Goal: Task Accomplishment & Management: Use online tool/utility

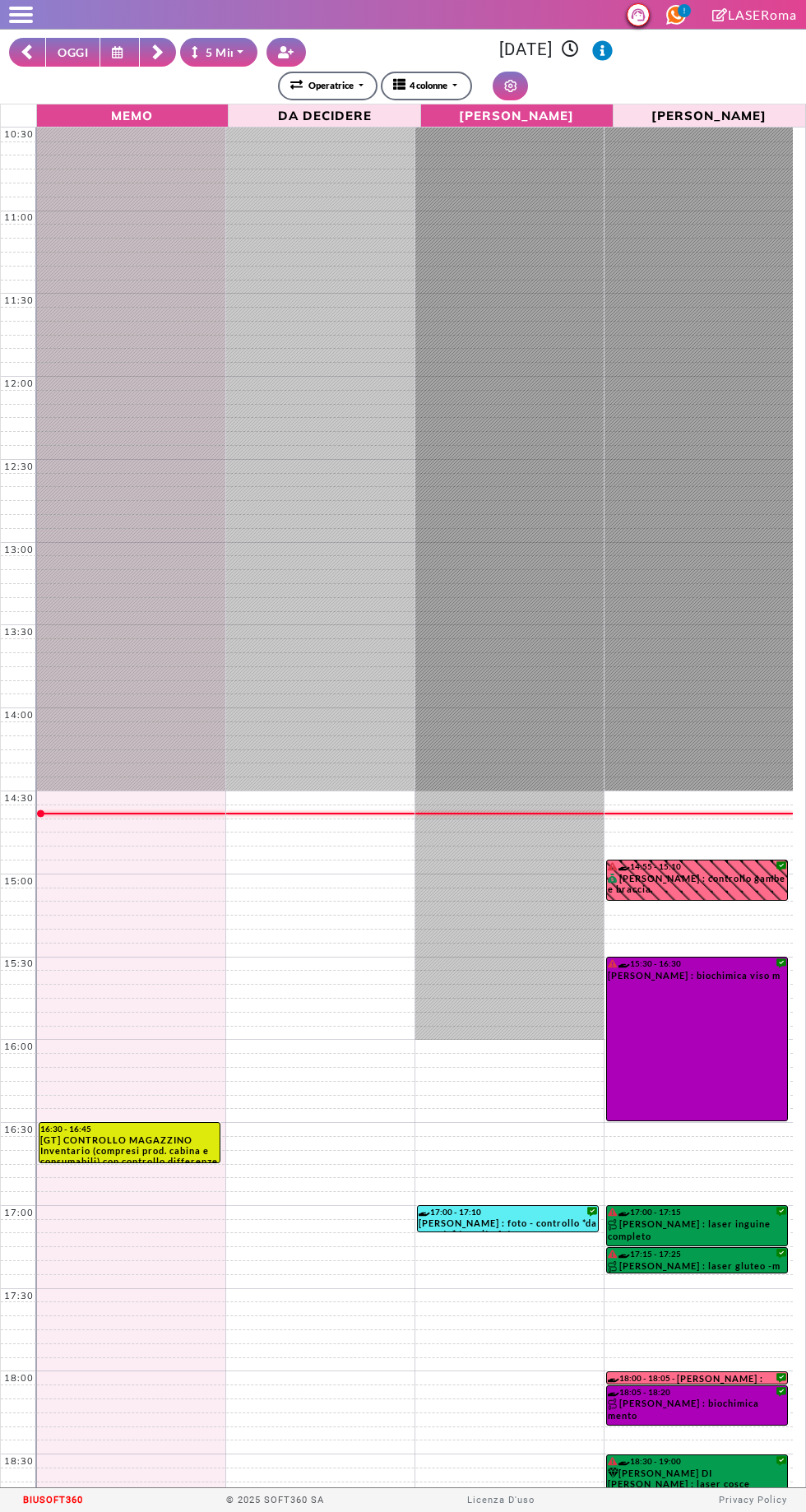
select select "*"
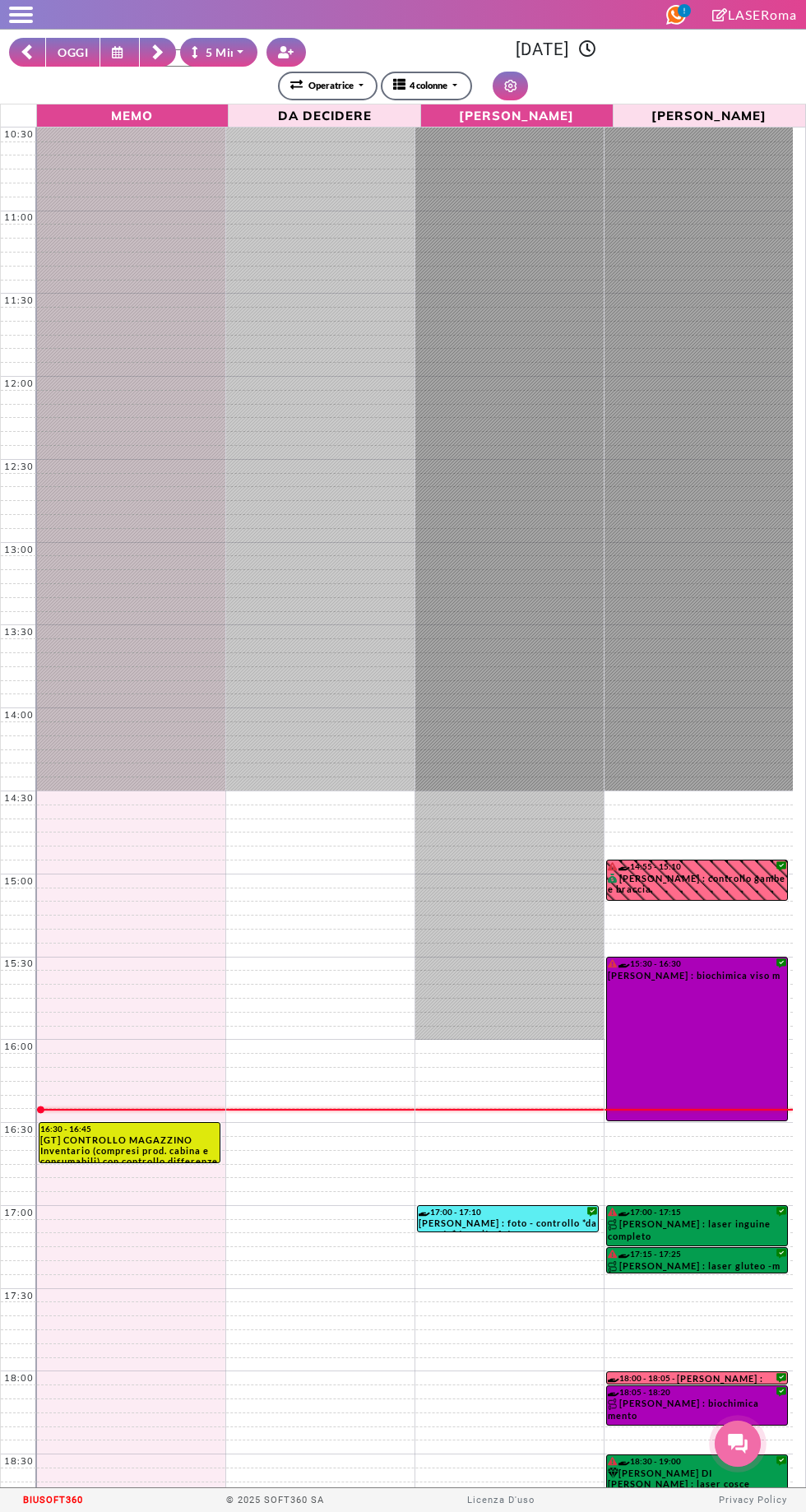
select select "*"
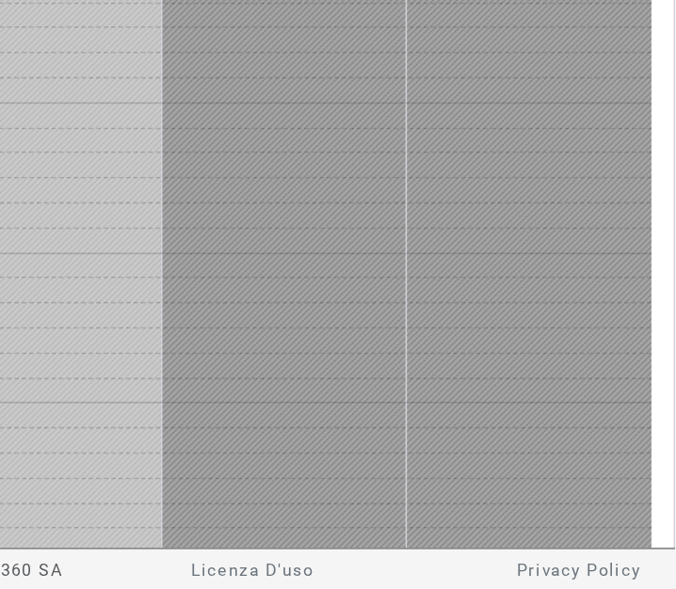
scroll to position [372, 0]
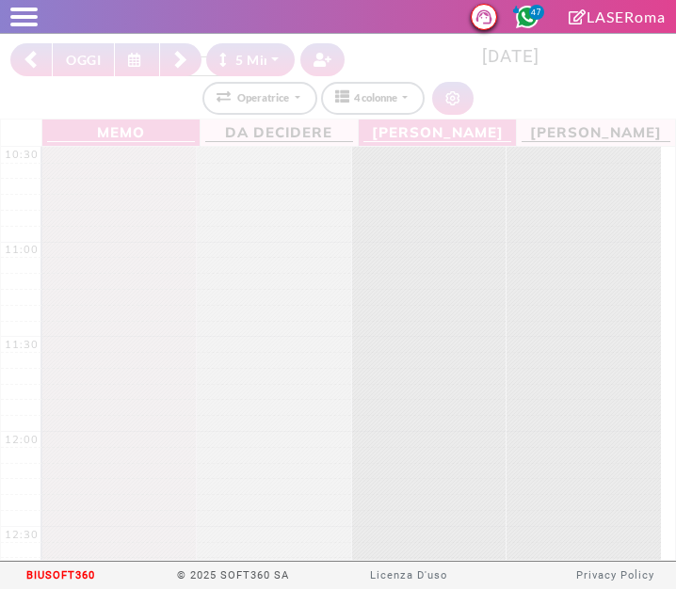
select select "*"
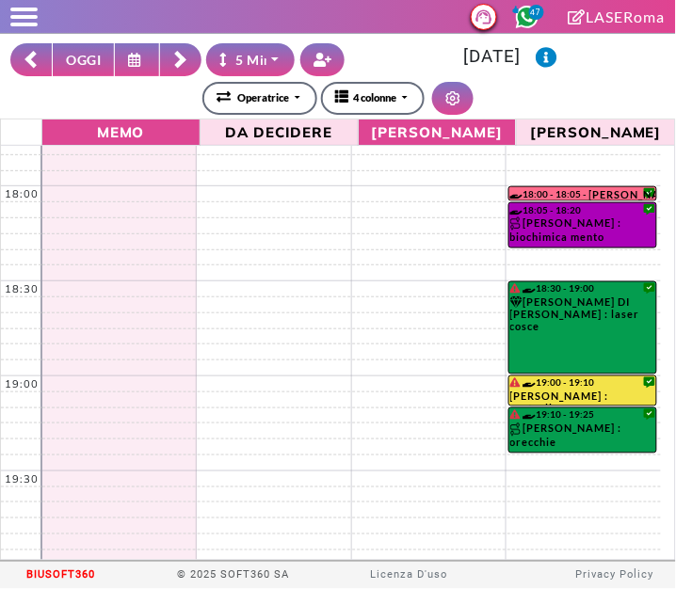
scroll to position [1387, 0]
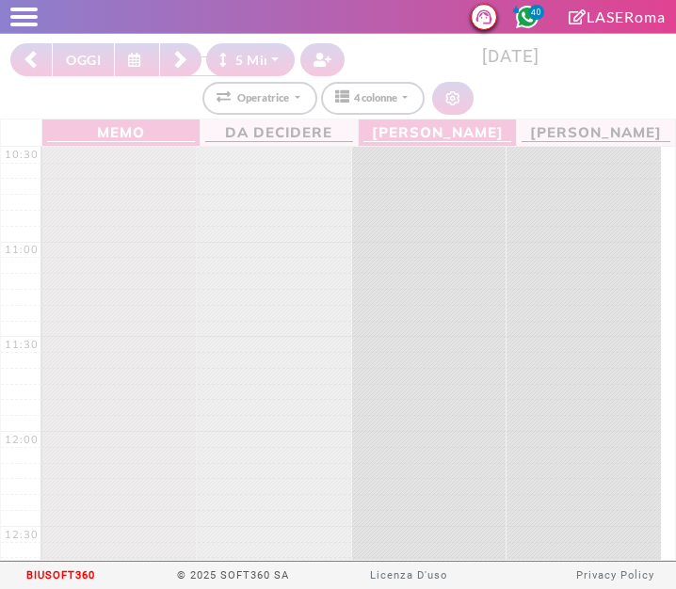
select select "*"
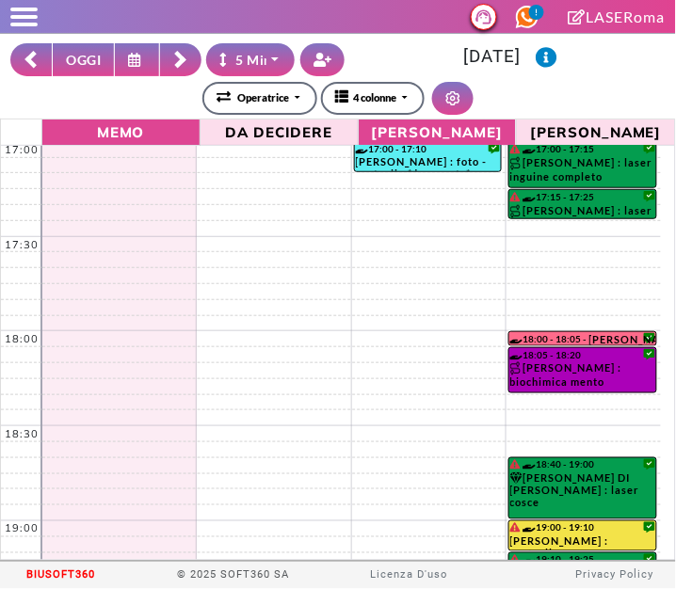
scroll to position [1245, 0]
